Goal: Information Seeking & Learning: Learn about a topic

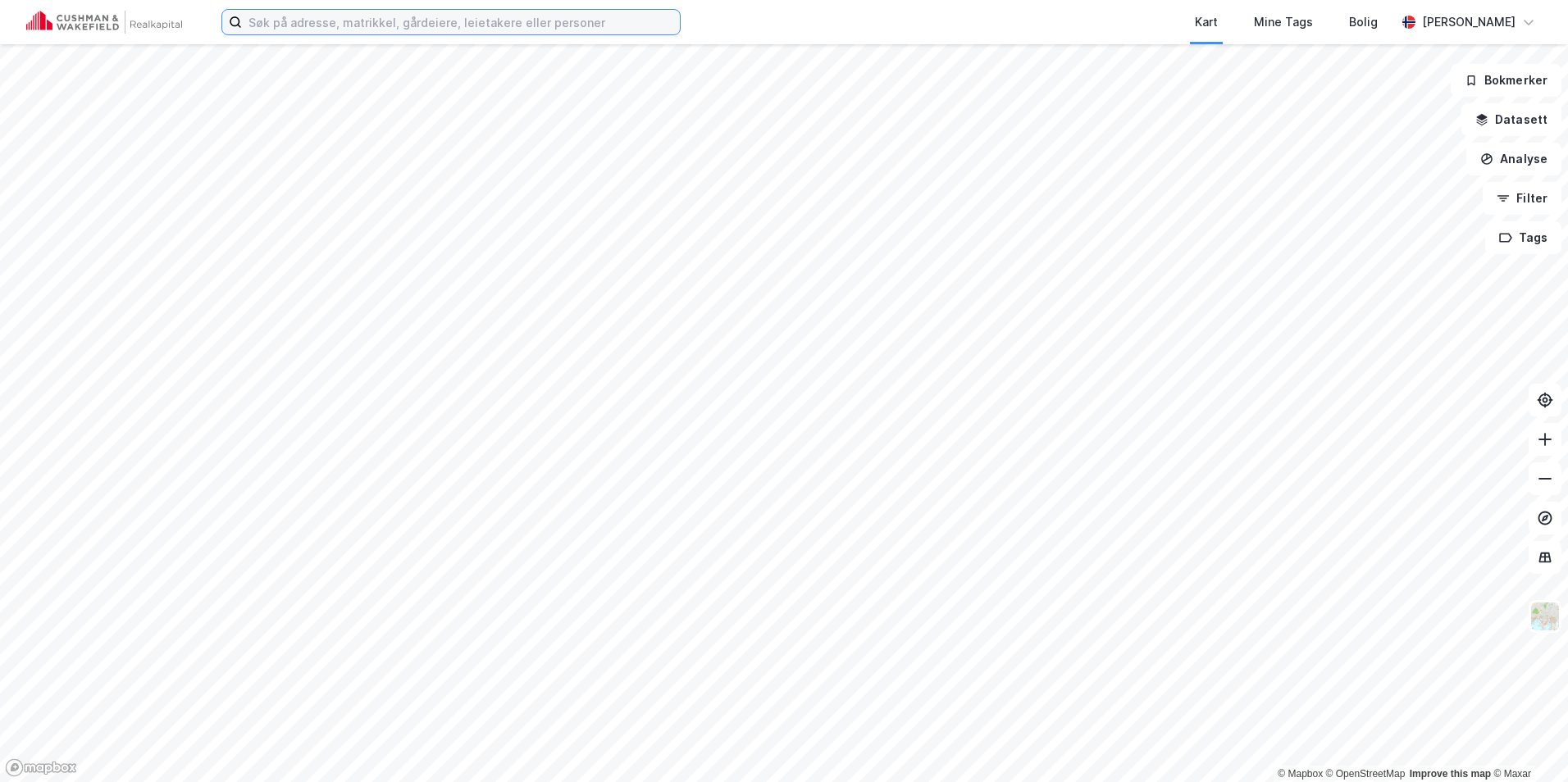
click at [349, 30] on input at bounding box center [461, 22] width 438 height 24
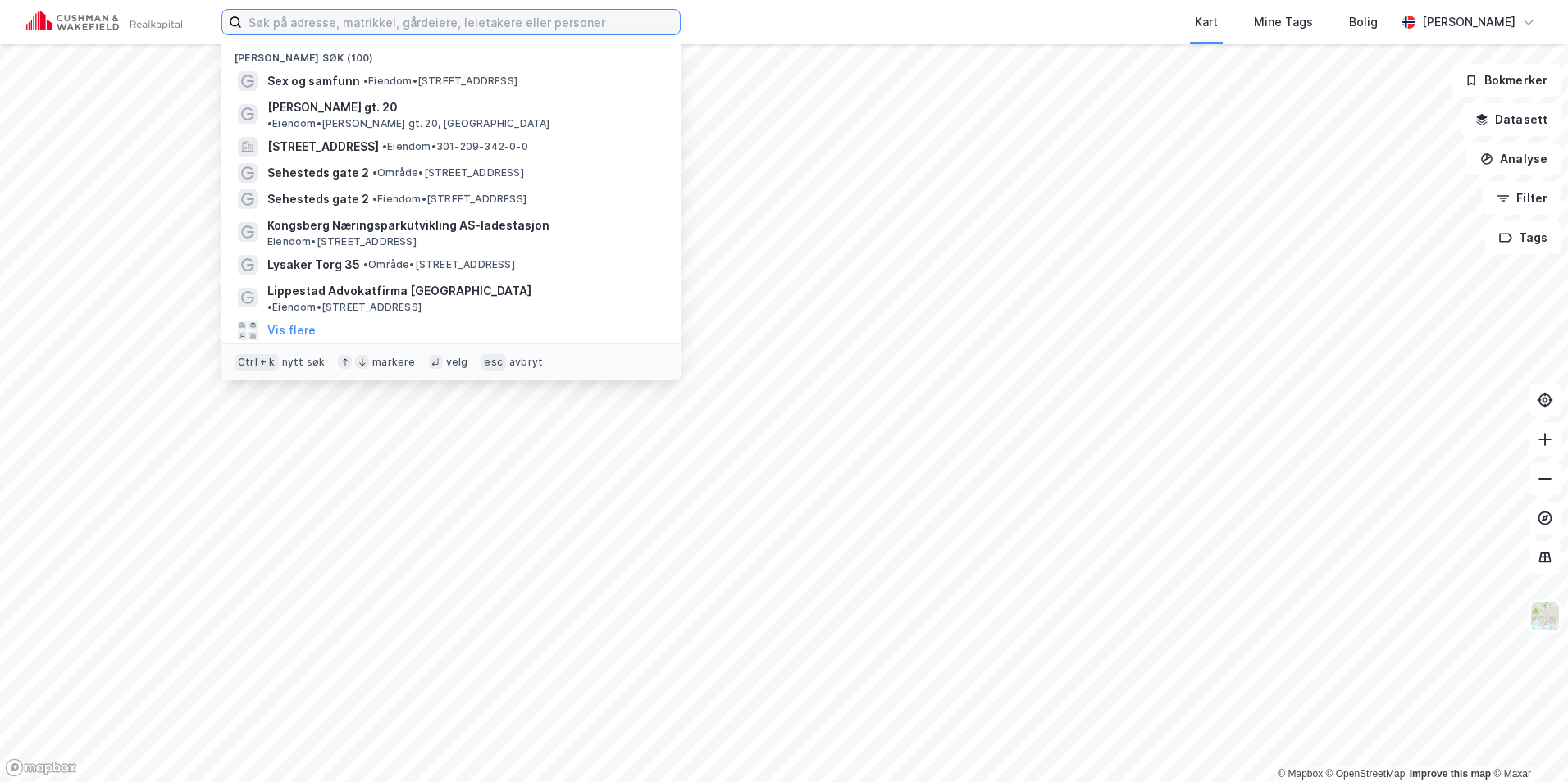
paste input "[STREET_ADDRESS]"
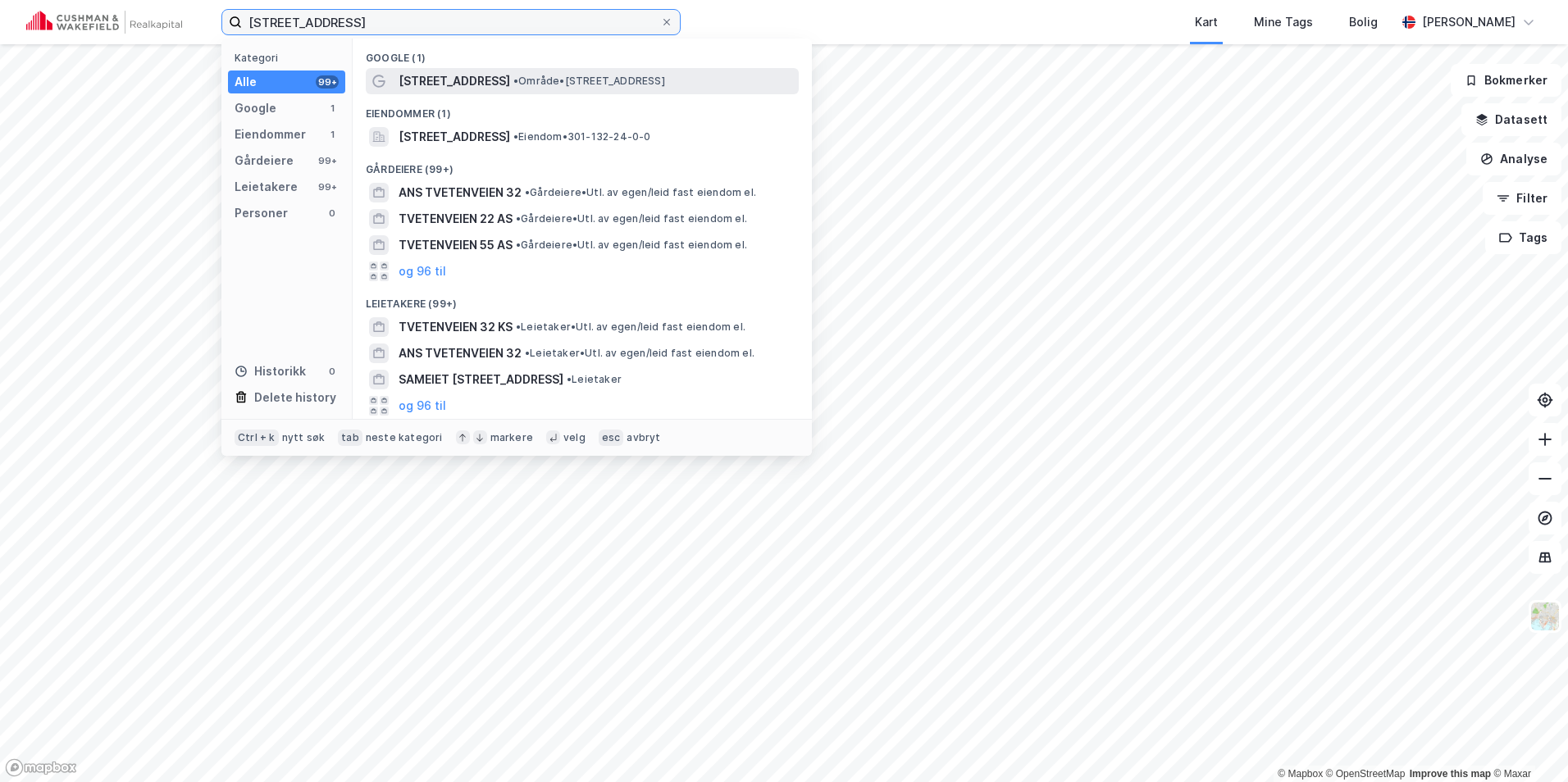
type input "[STREET_ADDRESS]"
click at [513, 78] on span "•" at bounding box center [516, 81] width 5 height 12
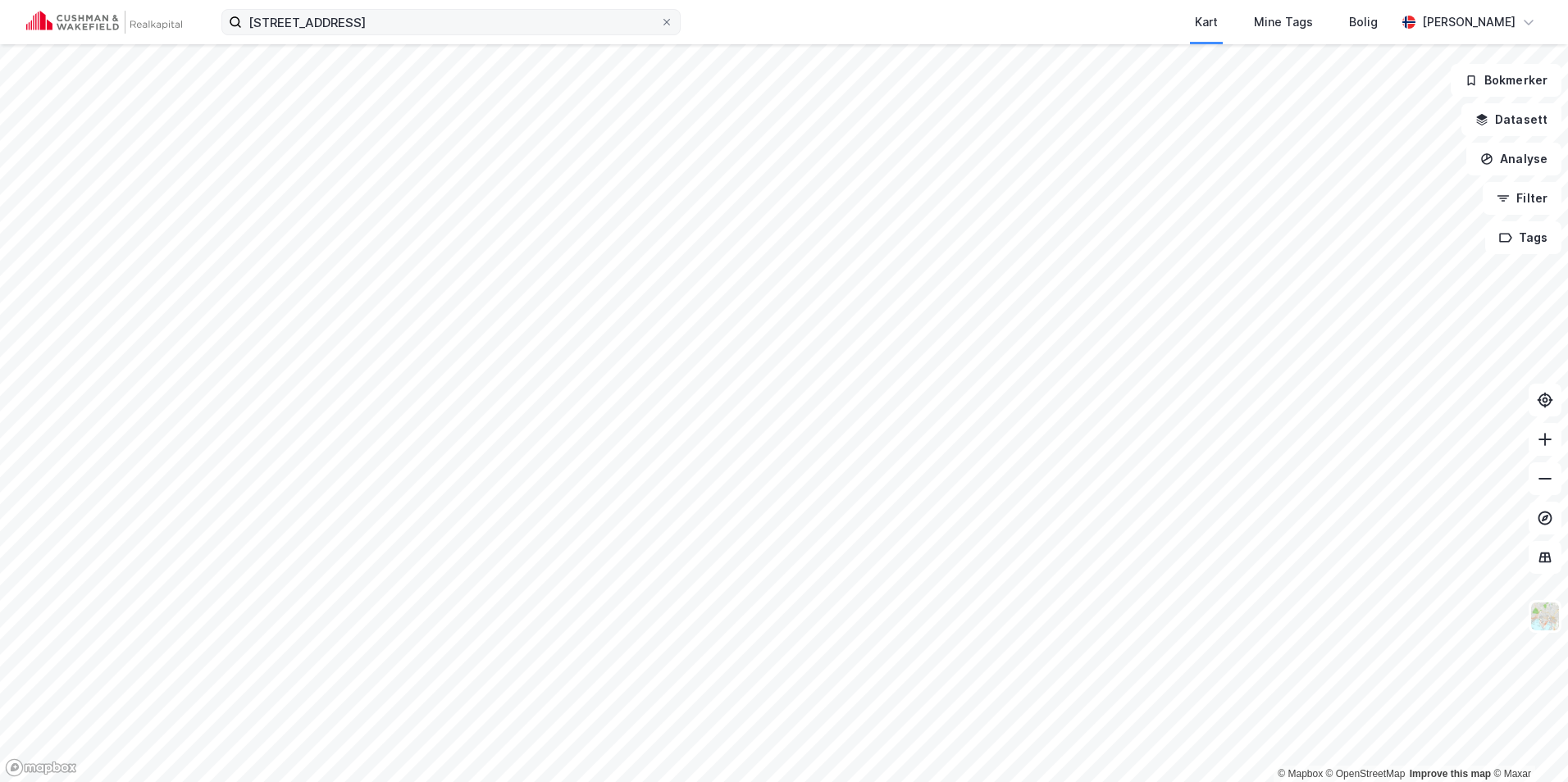
click at [429, 35] on label "[STREET_ADDRESS]" at bounding box center [450, 22] width 459 height 26
click at [429, 35] on input "[STREET_ADDRESS]" at bounding box center [451, 22] width 418 height 24
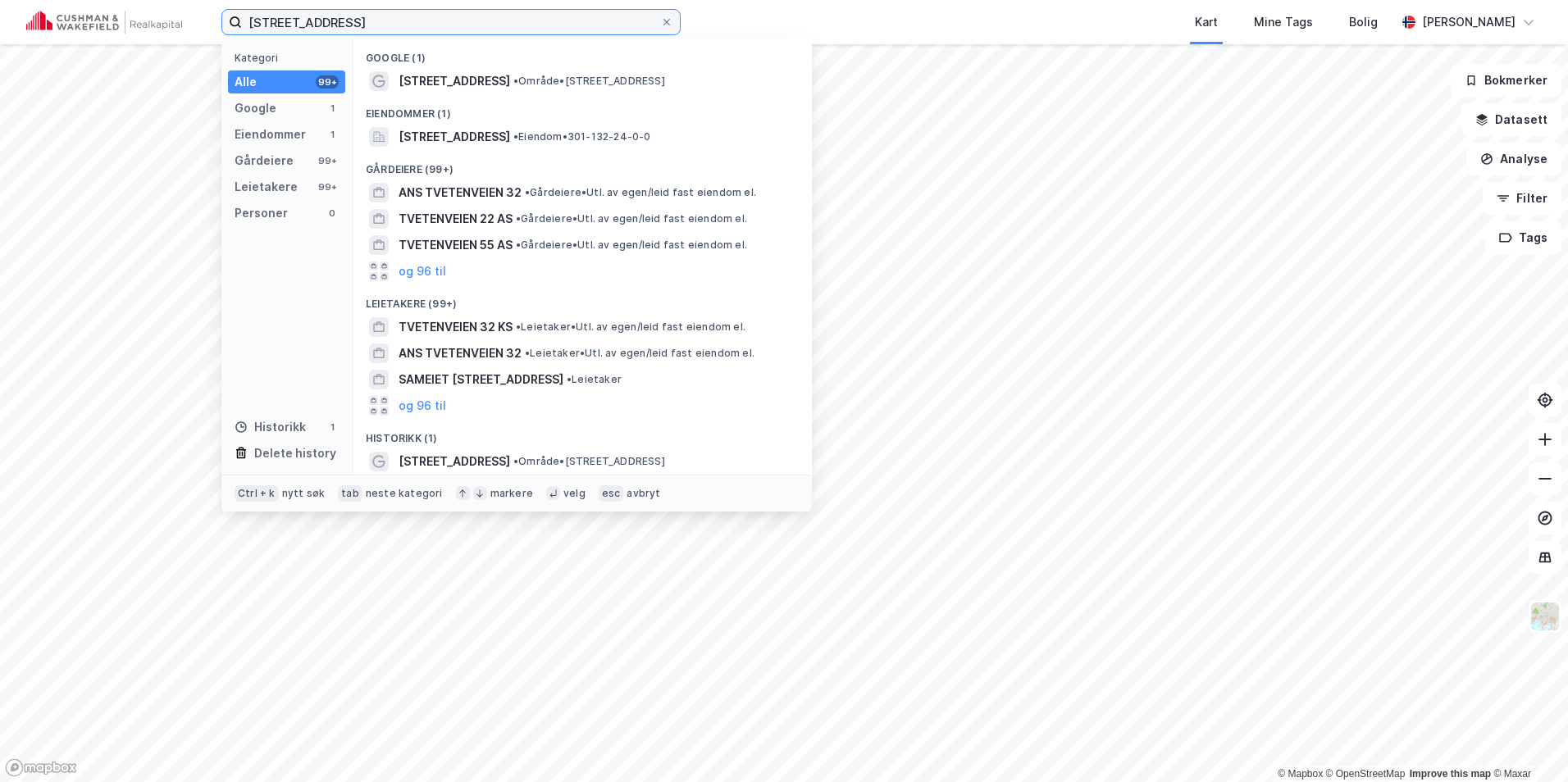
click at [423, 25] on input "[STREET_ADDRESS]" at bounding box center [451, 22] width 418 height 24
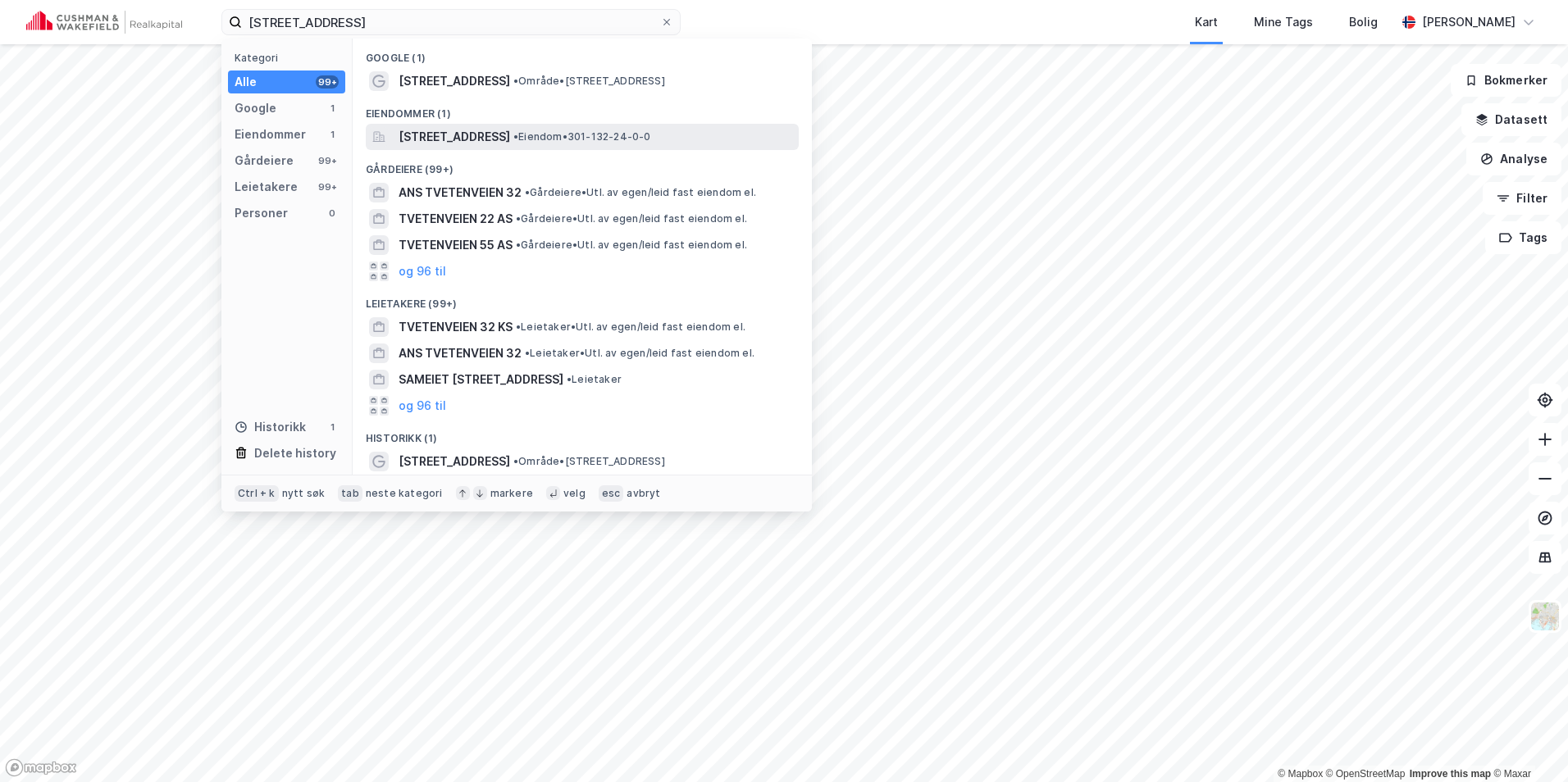
click at [497, 140] on span "[STREET_ADDRESS]" at bounding box center [454, 137] width 112 height 20
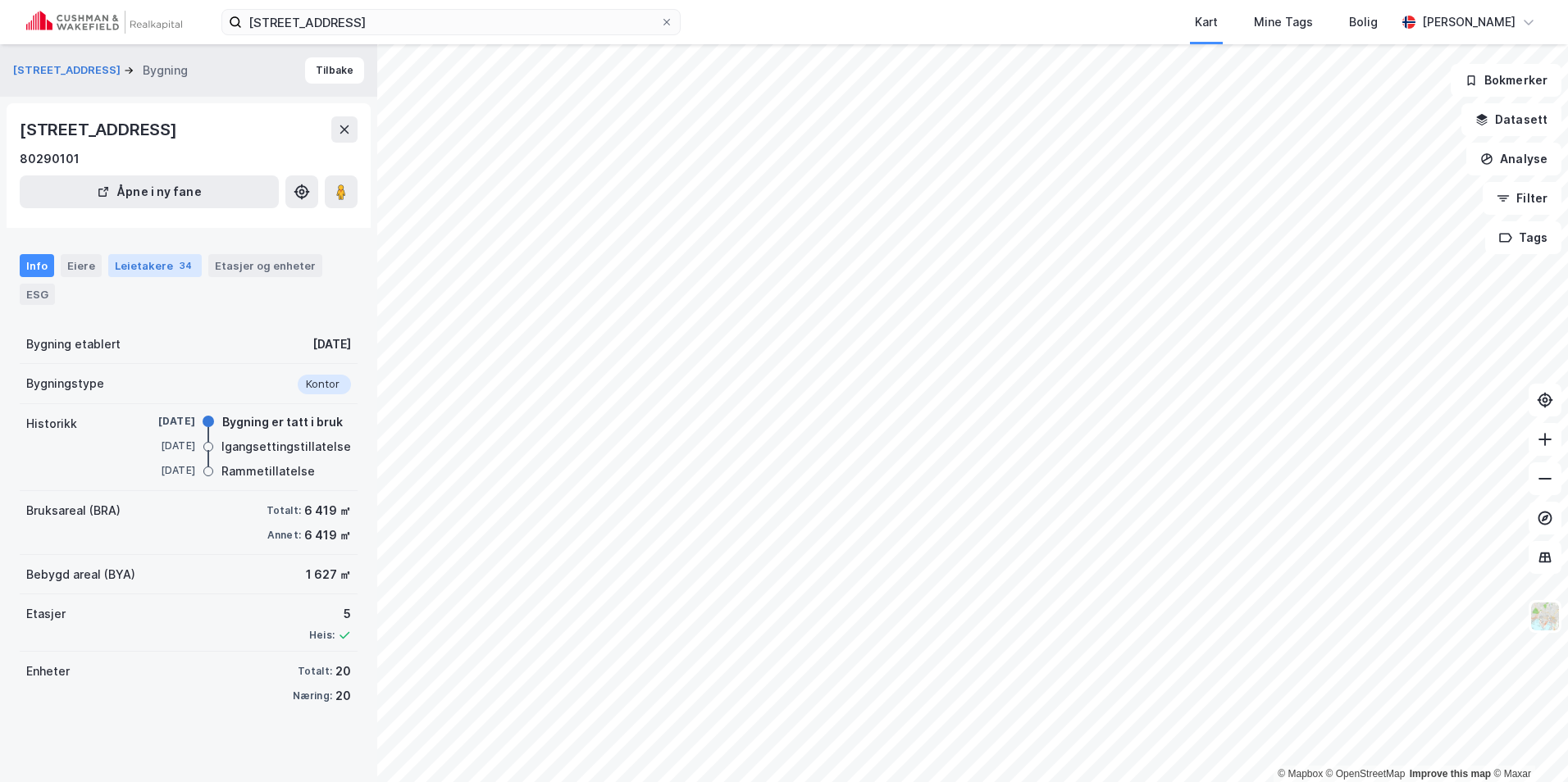
click at [176, 266] on div "34" at bounding box center [186, 265] width 19 height 16
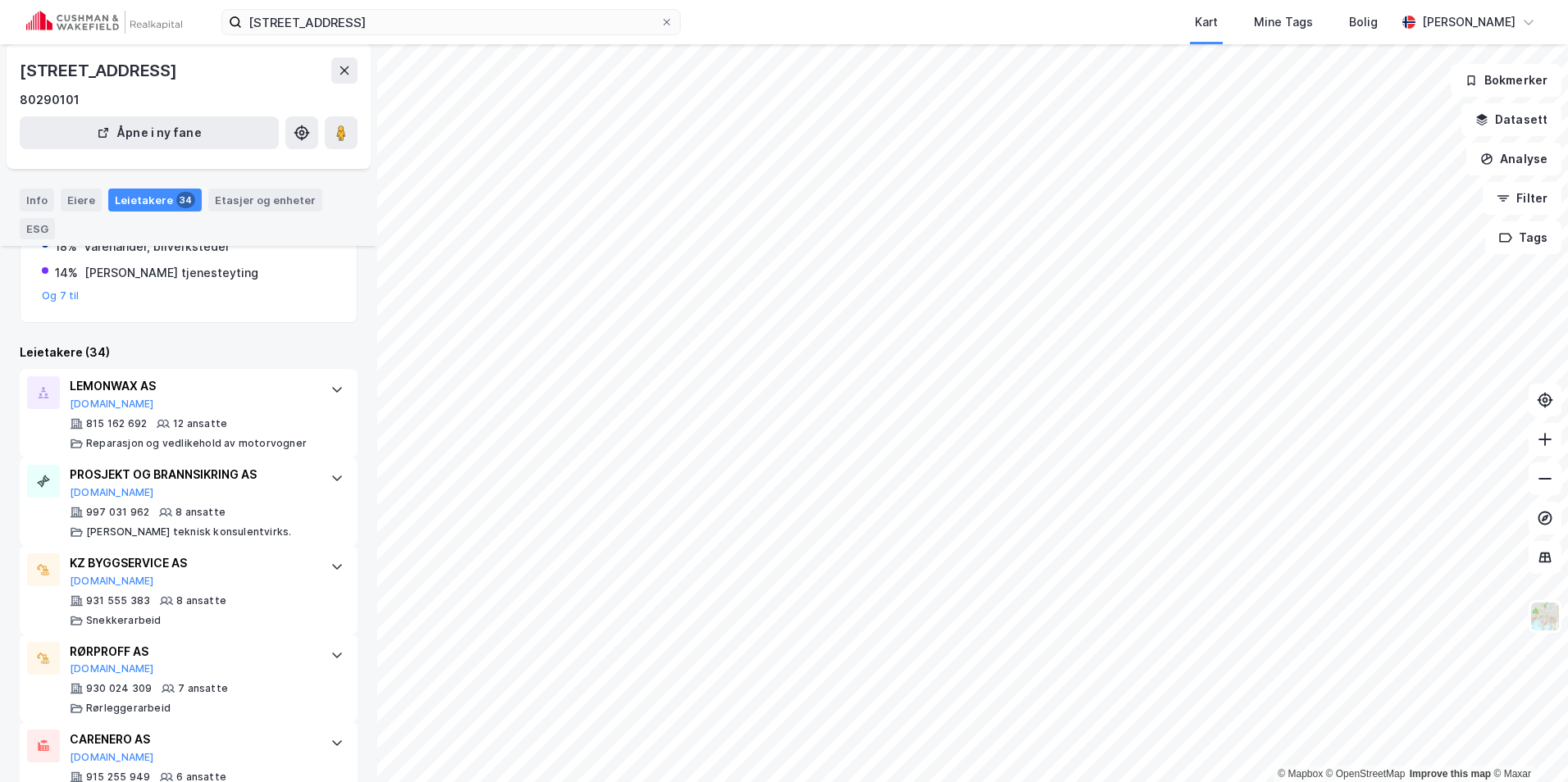
scroll to position [246, 0]
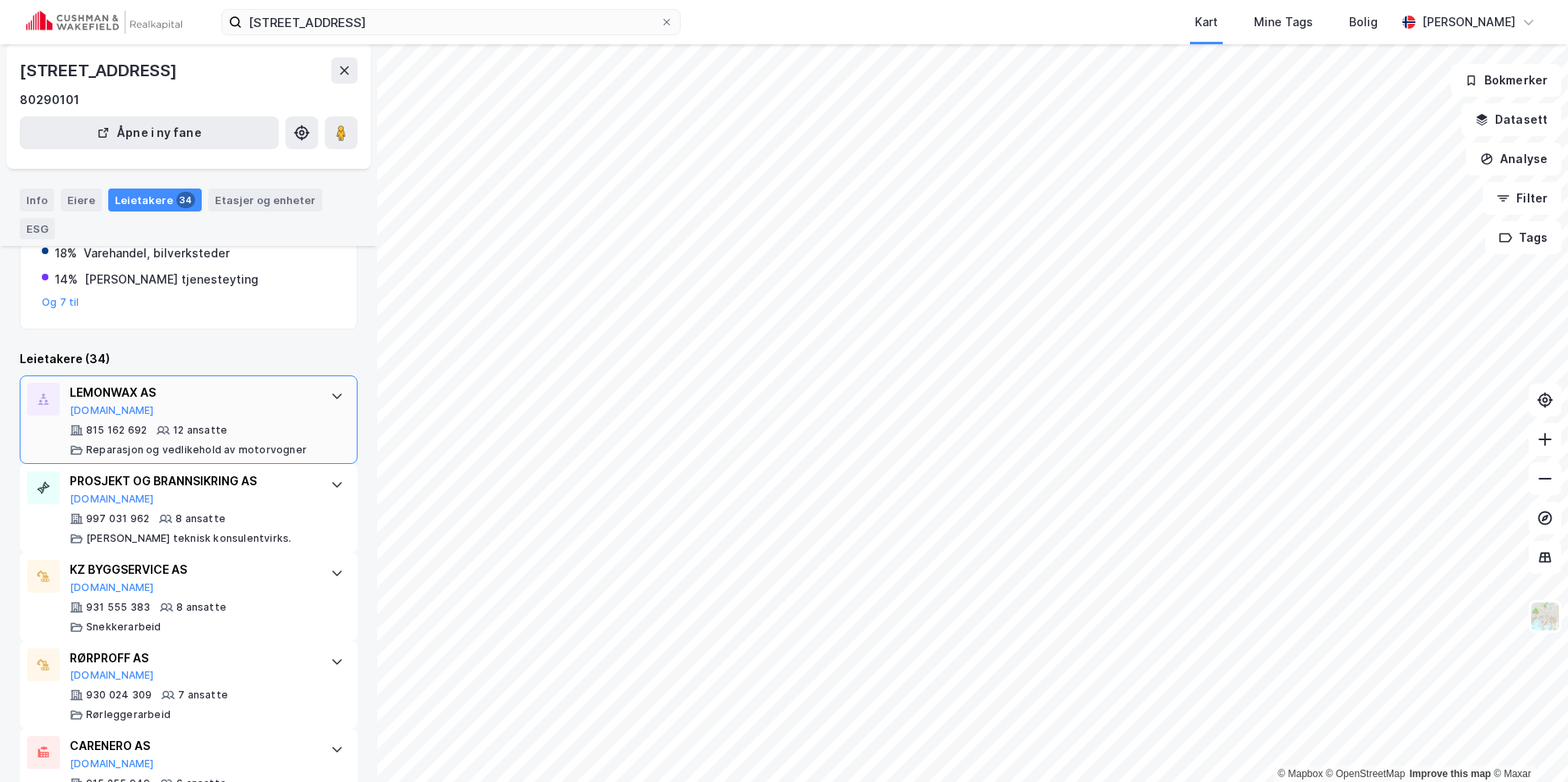
click at [330, 393] on icon at bounding box center [336, 395] width 13 height 13
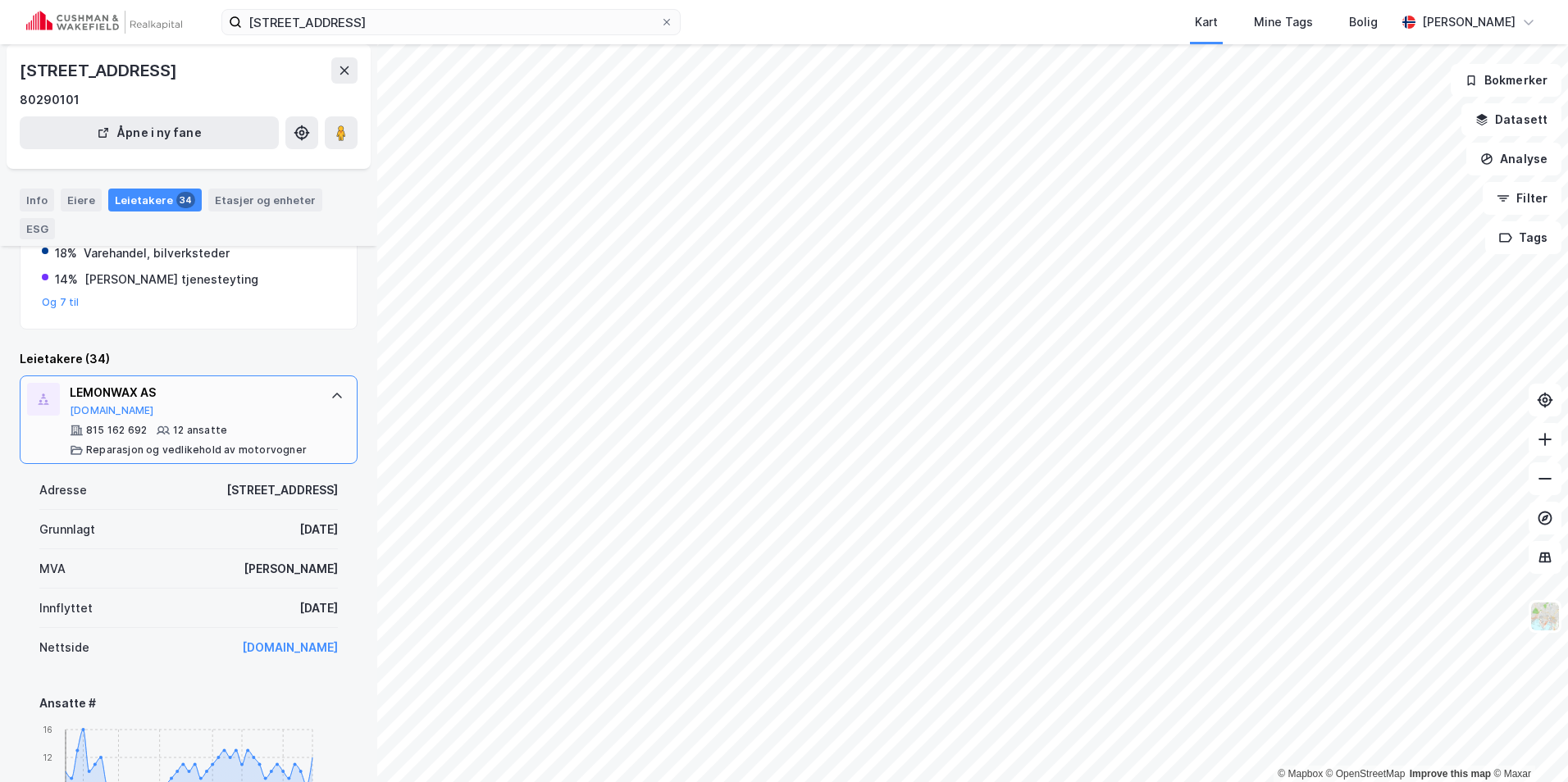
click at [330, 398] on icon at bounding box center [336, 395] width 13 height 13
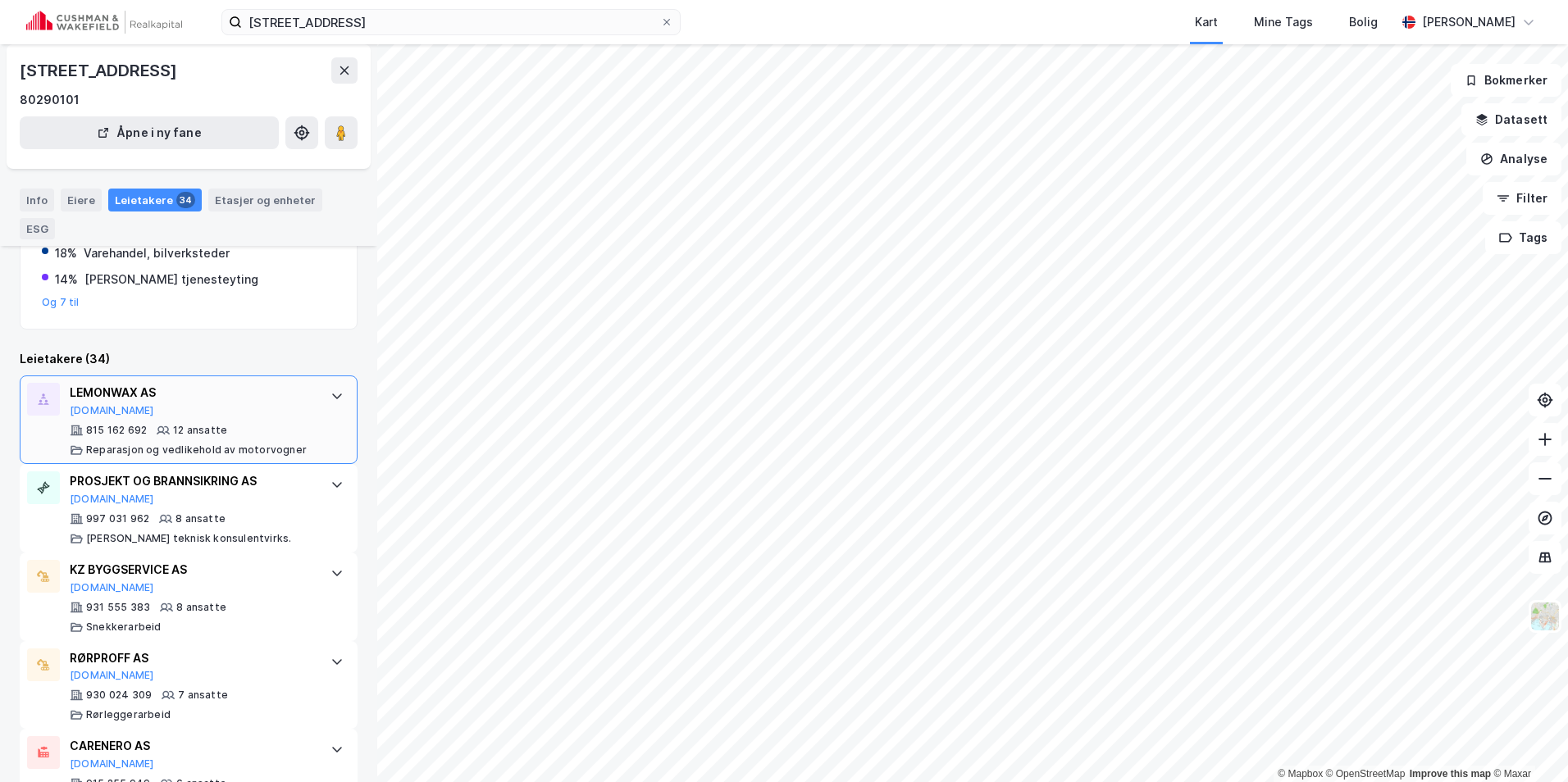
click at [330, 395] on icon at bounding box center [336, 395] width 13 height 13
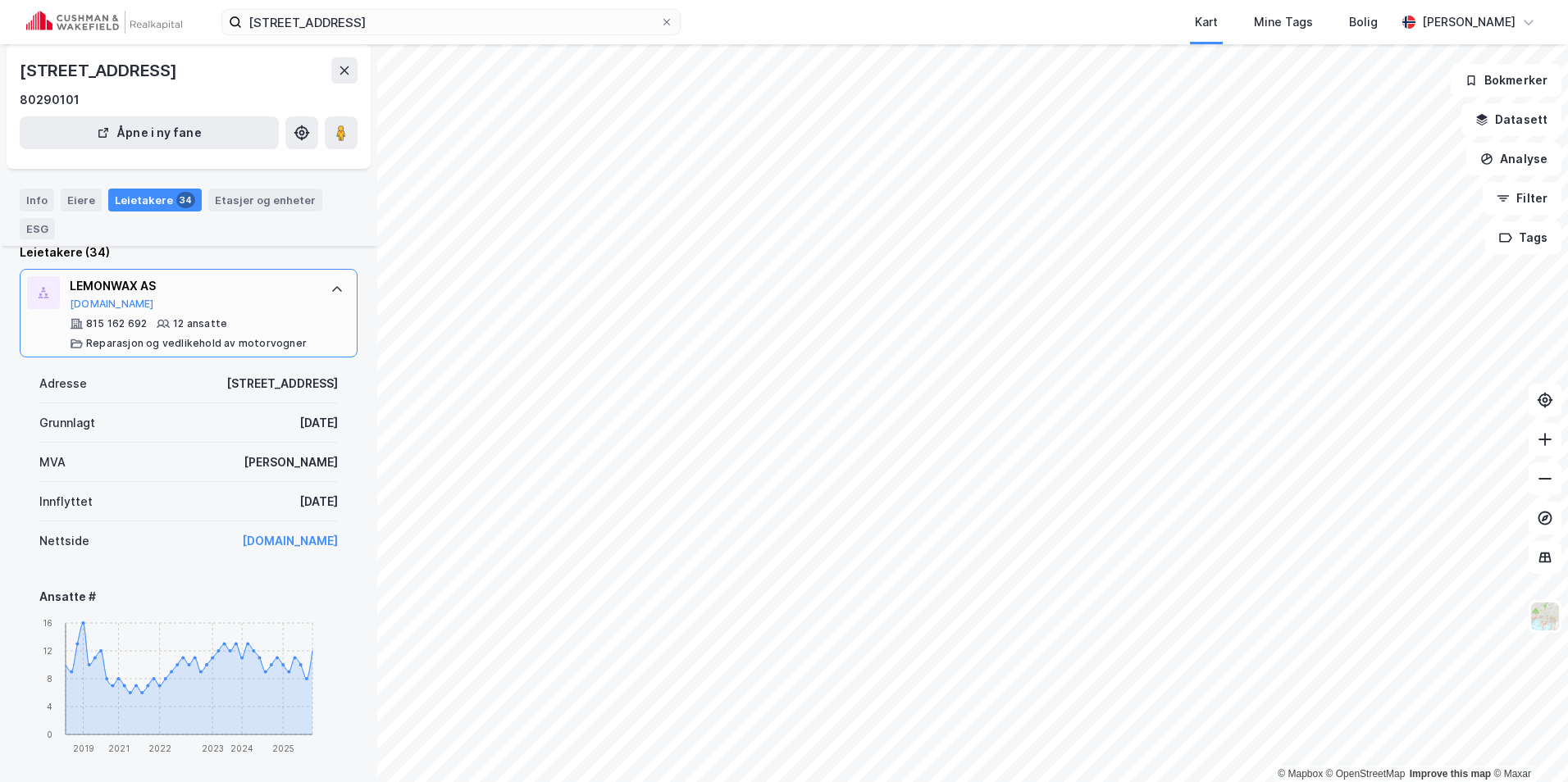
scroll to position [328, 0]
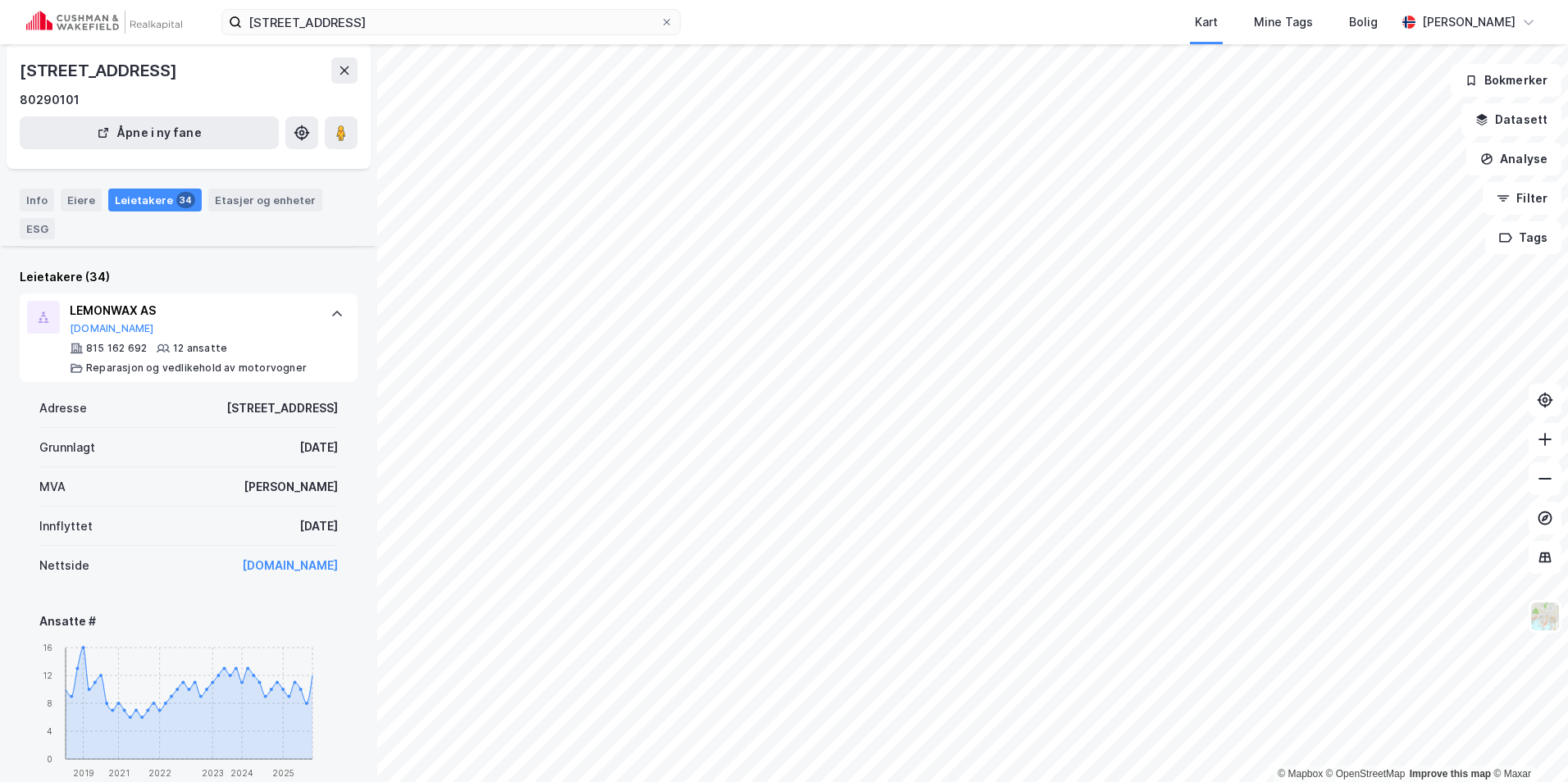
click at [330, 316] on icon at bounding box center [336, 314] width 13 height 13
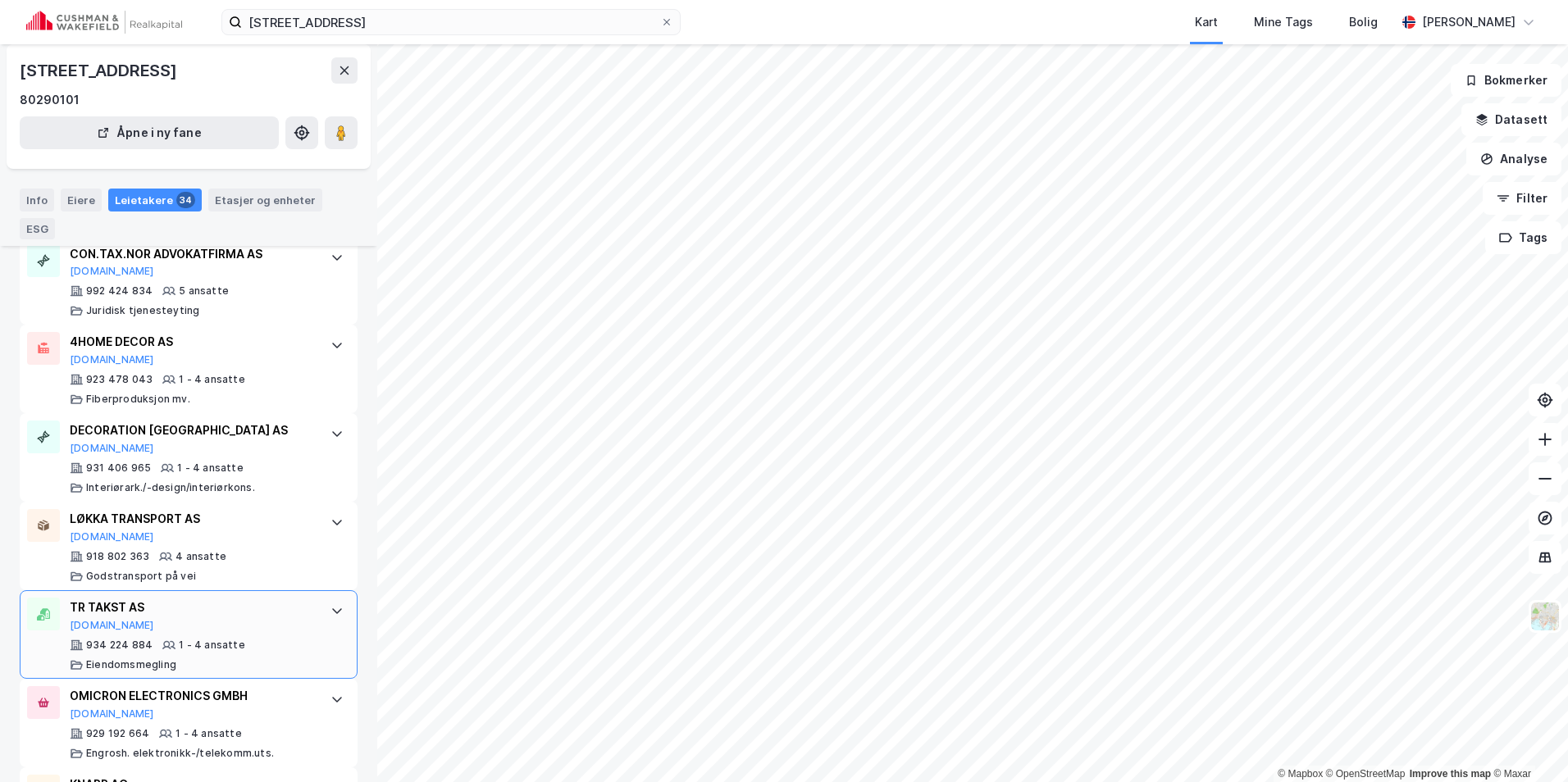
scroll to position [902, 0]
